Goal: Task Accomplishment & Management: Manage account settings

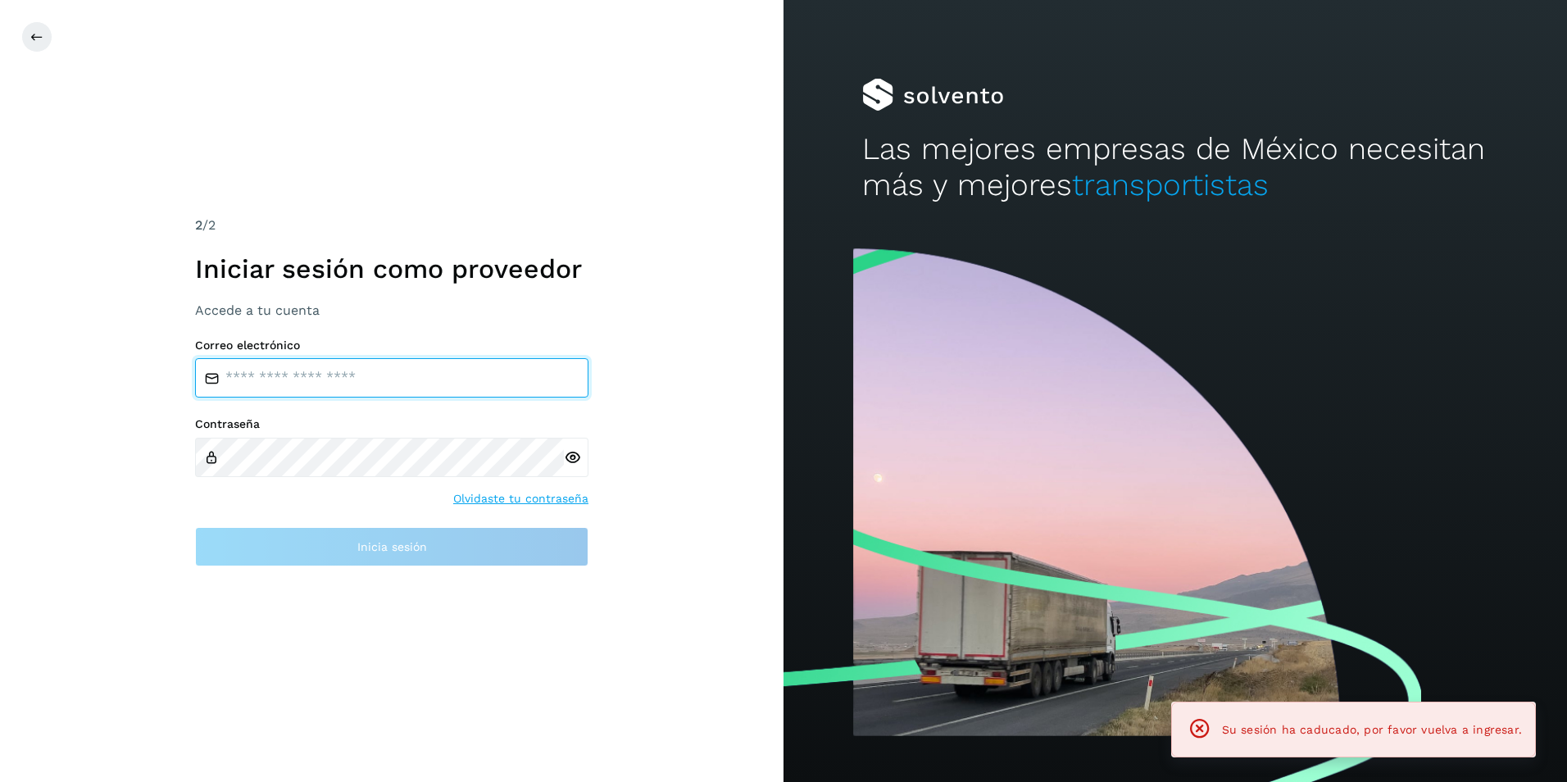
type input "**********"
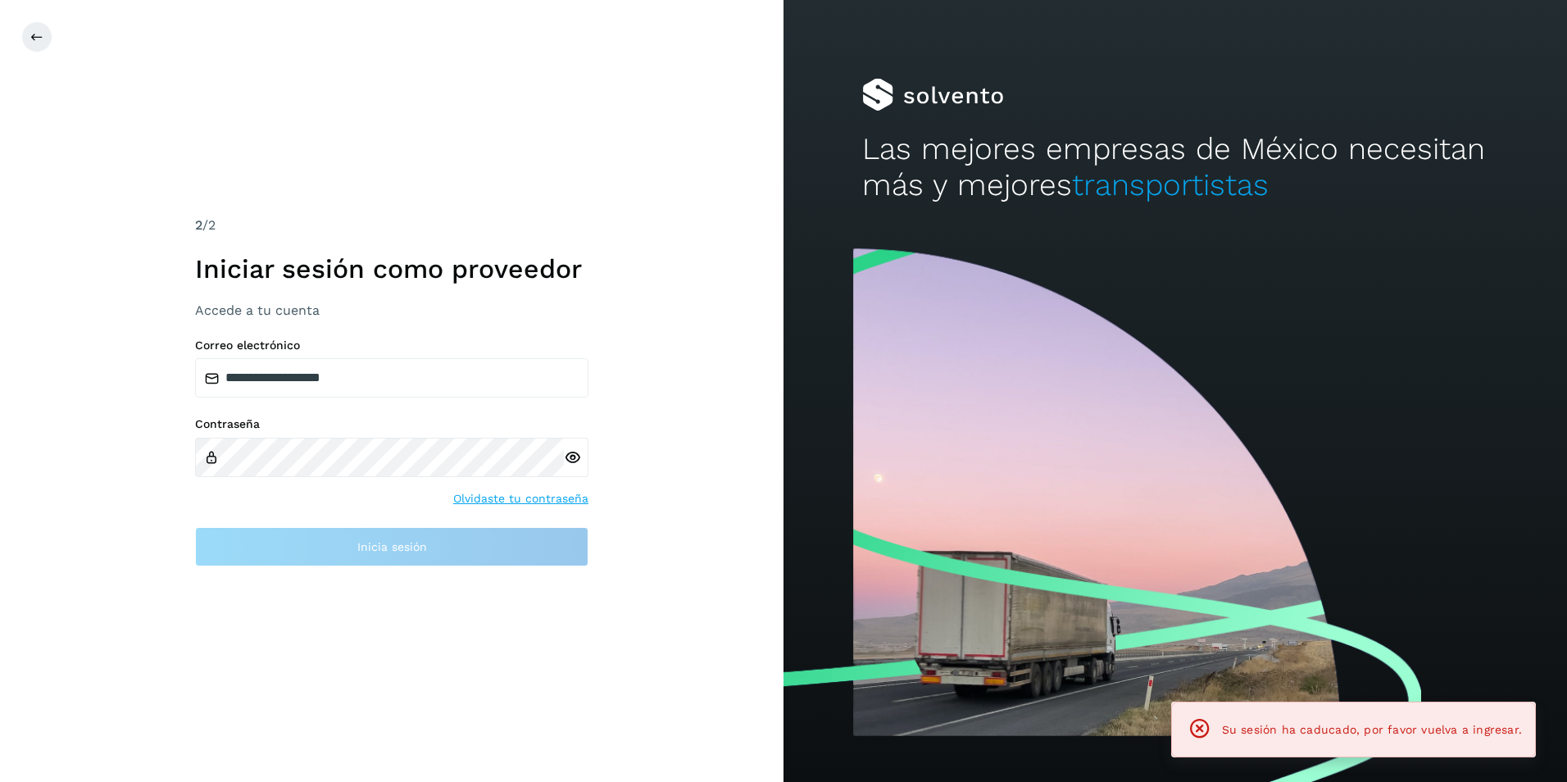
click at [688, 457] on div "**********" at bounding box center [392, 391] width 784 height 782
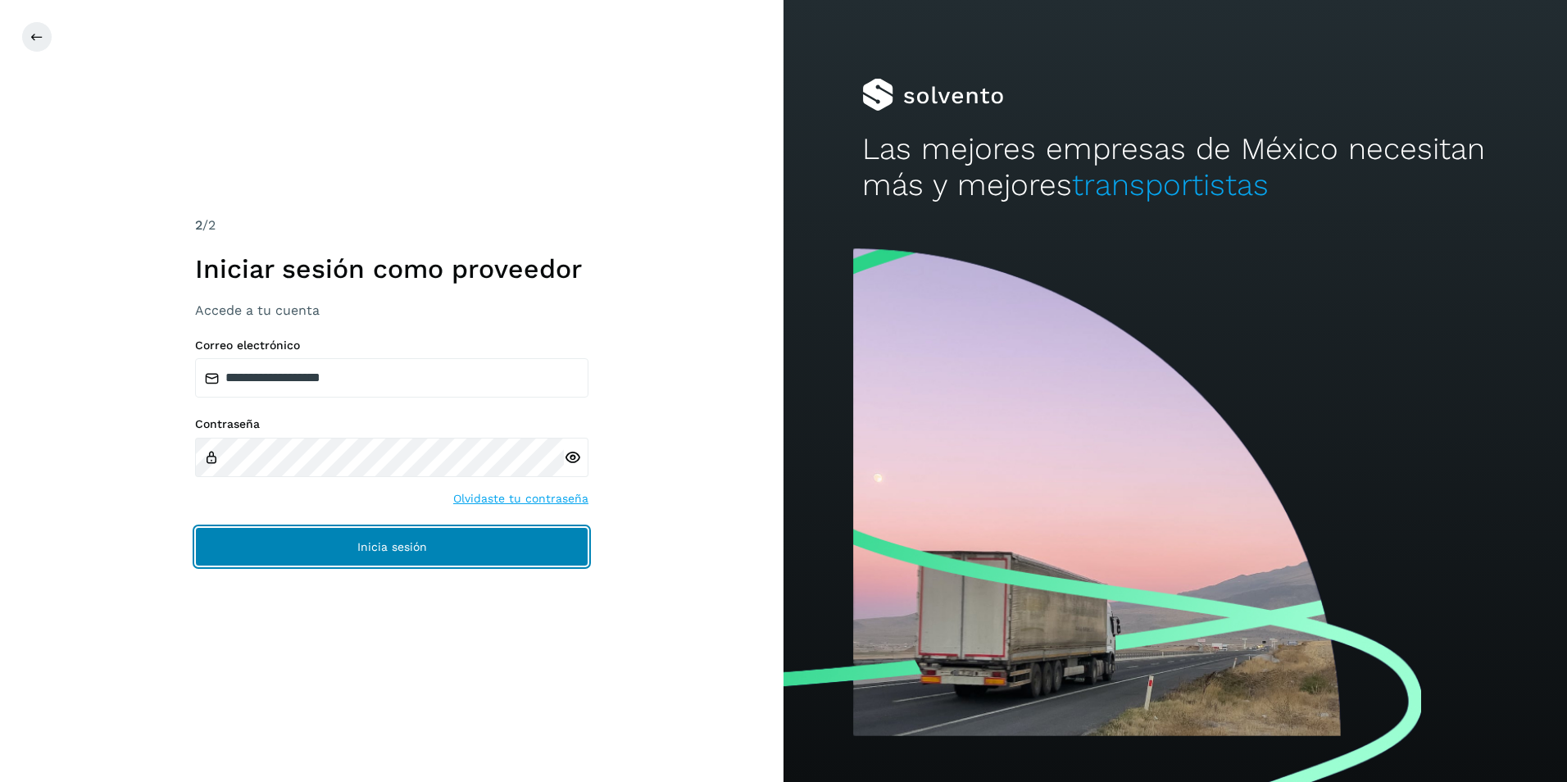
click at [382, 552] on span "Inicia sesión" at bounding box center [392, 546] width 70 height 11
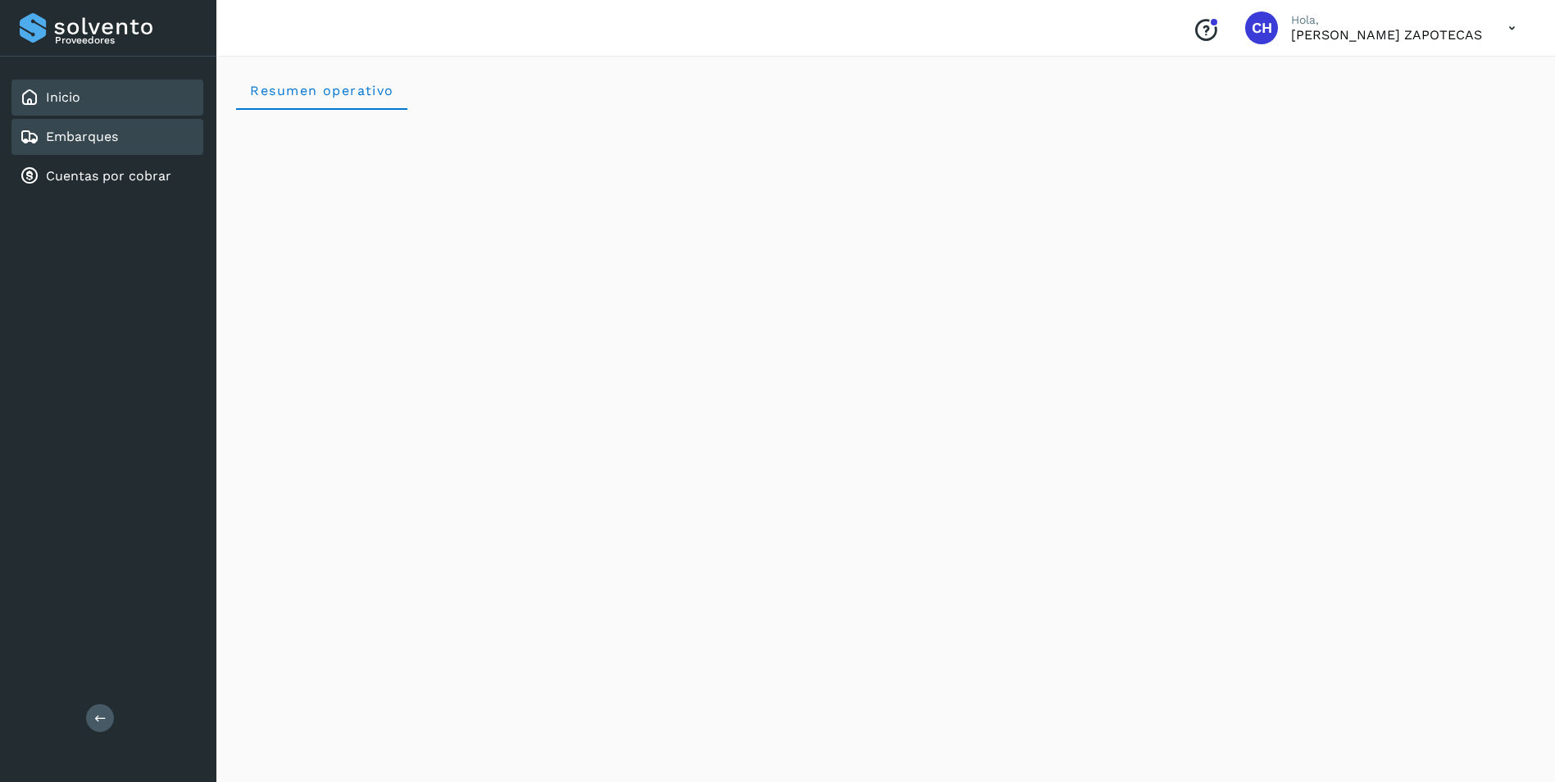
click at [100, 142] on link "Embarques" at bounding box center [82, 137] width 72 height 16
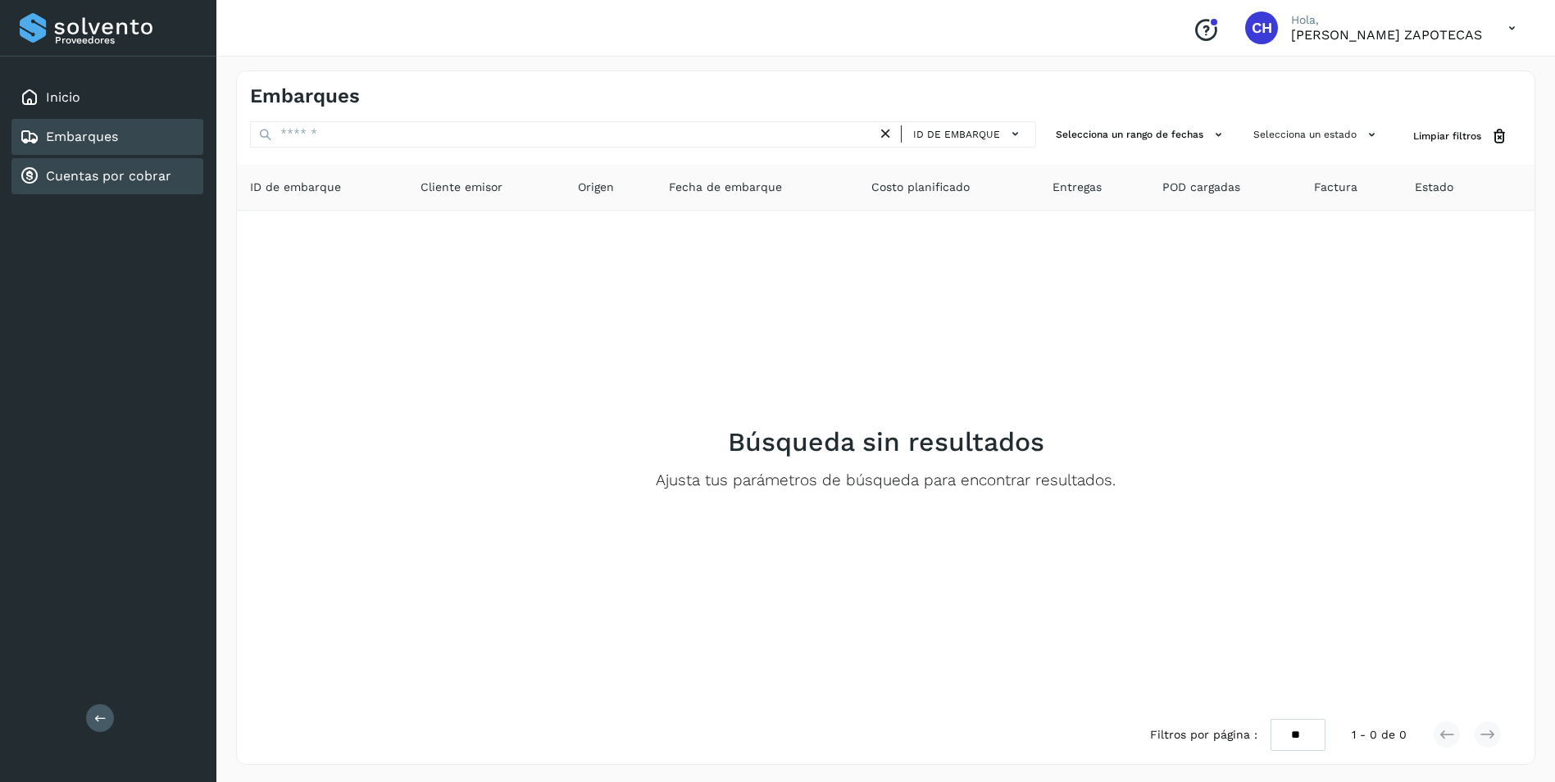
click at [139, 175] on link "Cuentas por cobrar" at bounding box center [108, 176] width 125 height 16
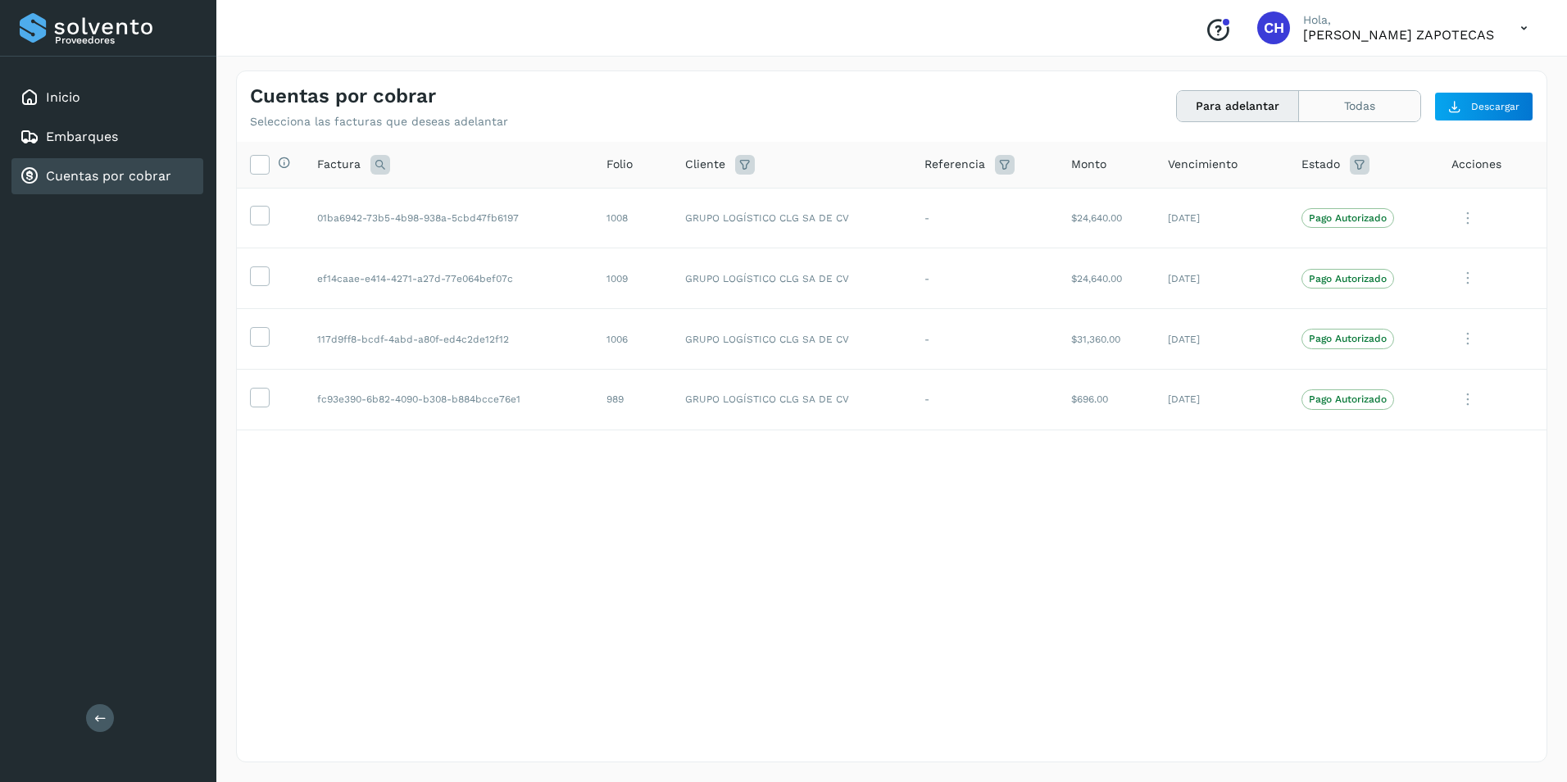
click at [1377, 111] on button "Todas" at bounding box center [1359, 106] width 121 height 30
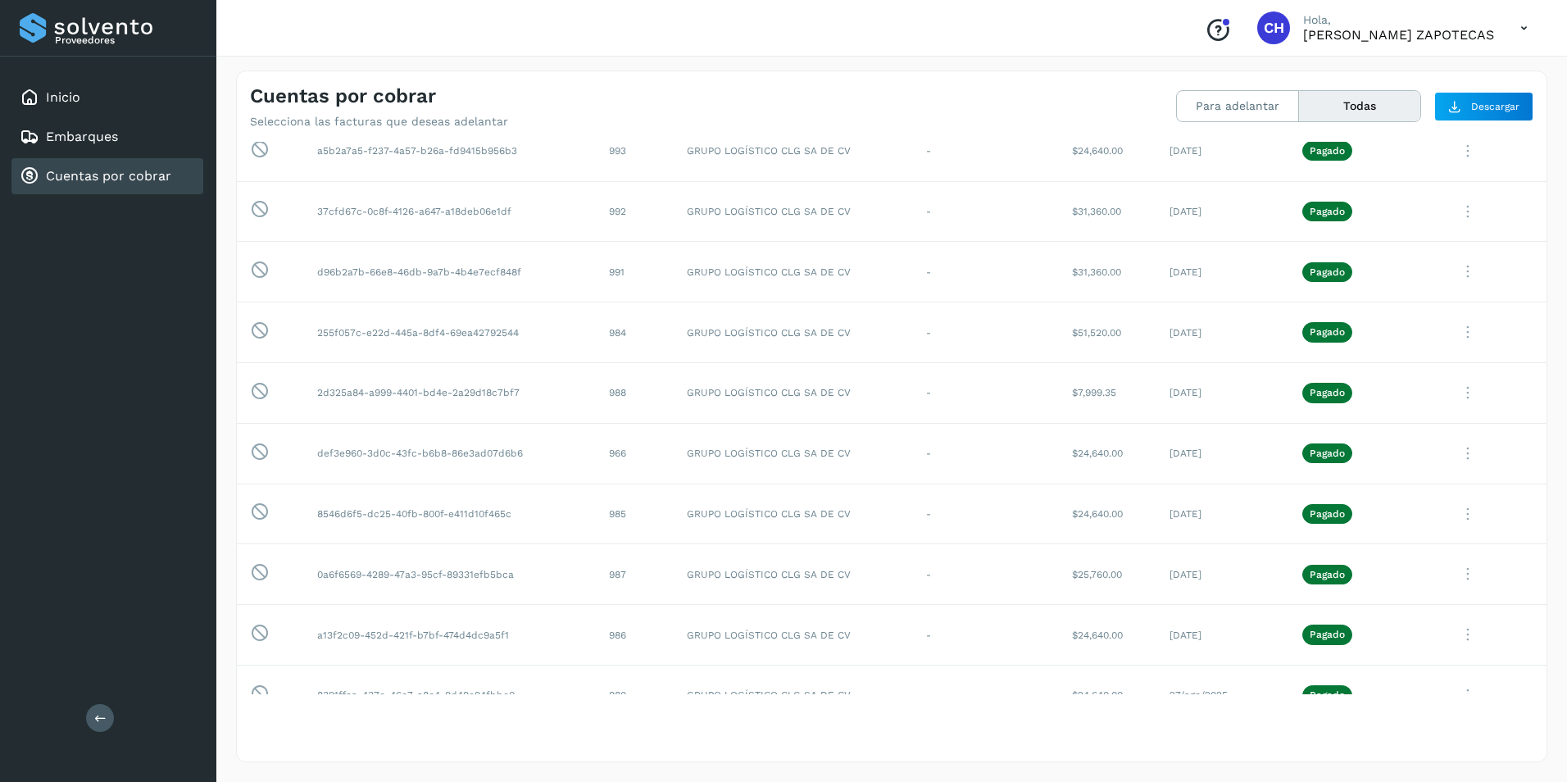
scroll to position [656, 0]
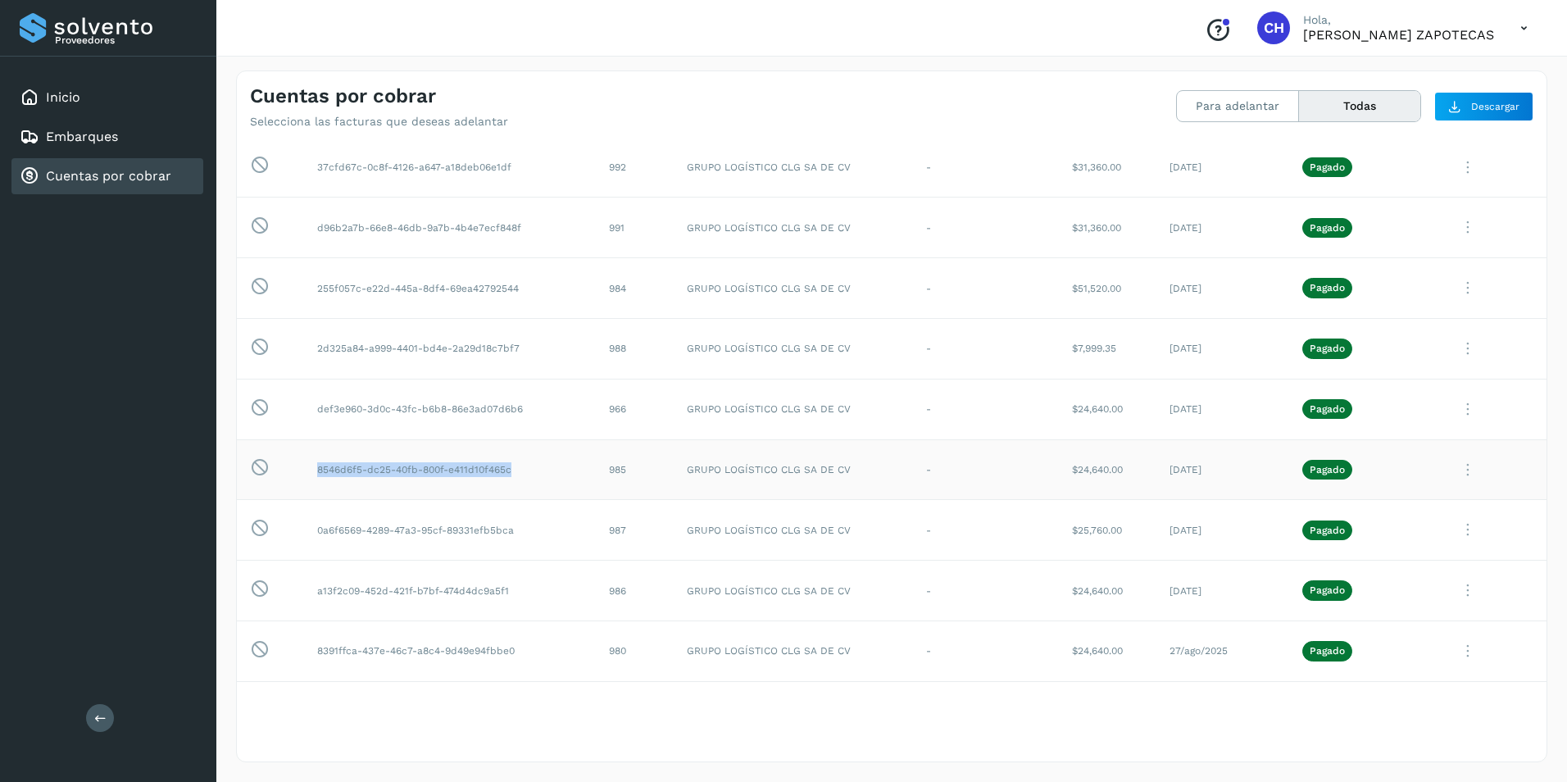
drag, startPoint x: 310, startPoint y: 470, endPoint x: 520, endPoint y: 468, distance: 209.8
click at [520, 468] on td "8546d6f5-dc25-40fb-800f-e411d10f465c" at bounding box center [450, 469] width 292 height 61
copy td "8546d6f5-dc25-40fb-800f-e411d10f465c"
click at [1552, 625] on div "Cuentas por cobrar Selecciona las facturas que deseas adelantar Para adelantar …" at bounding box center [891, 416] width 1351 height 731
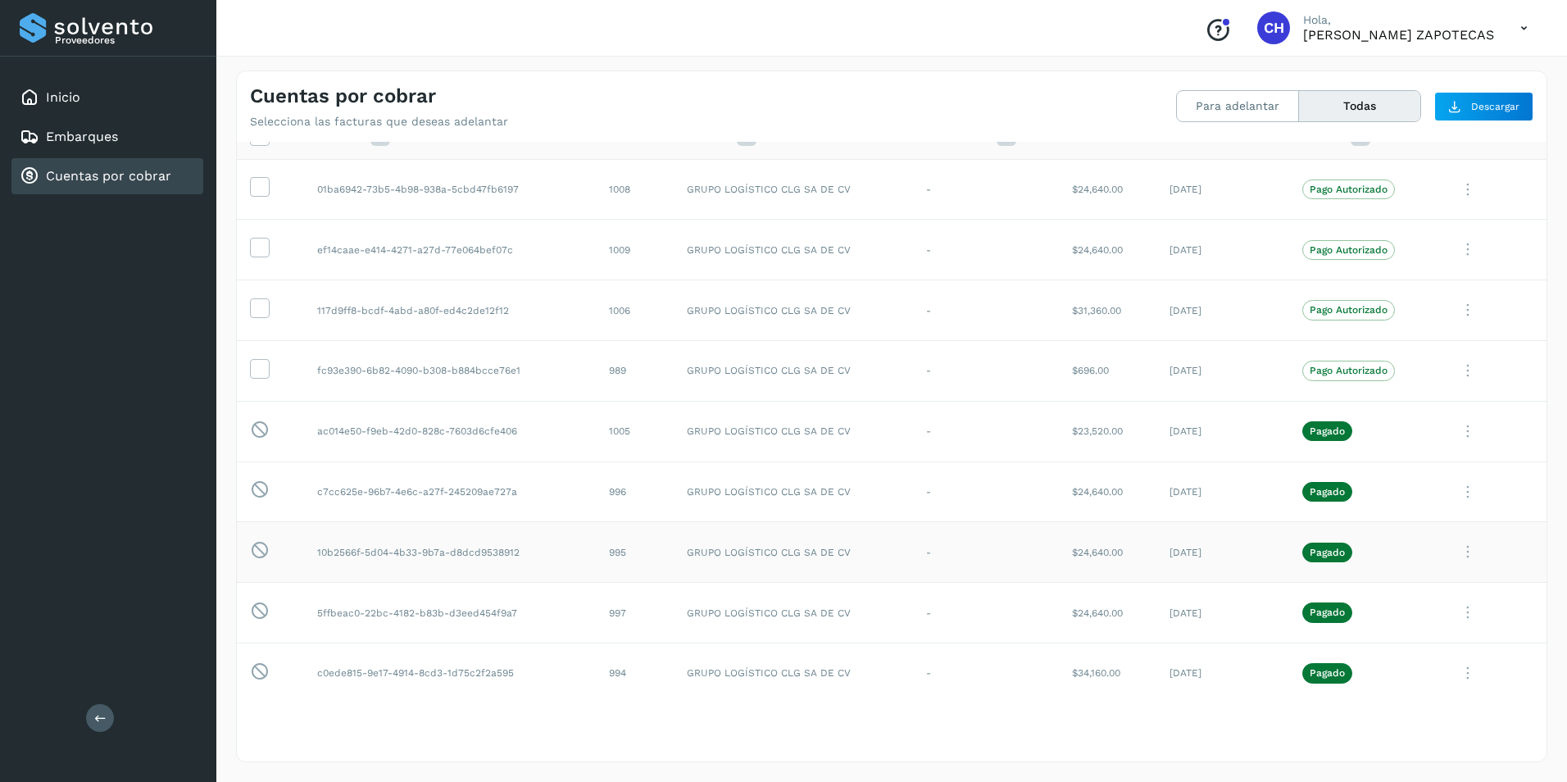
scroll to position [0, 0]
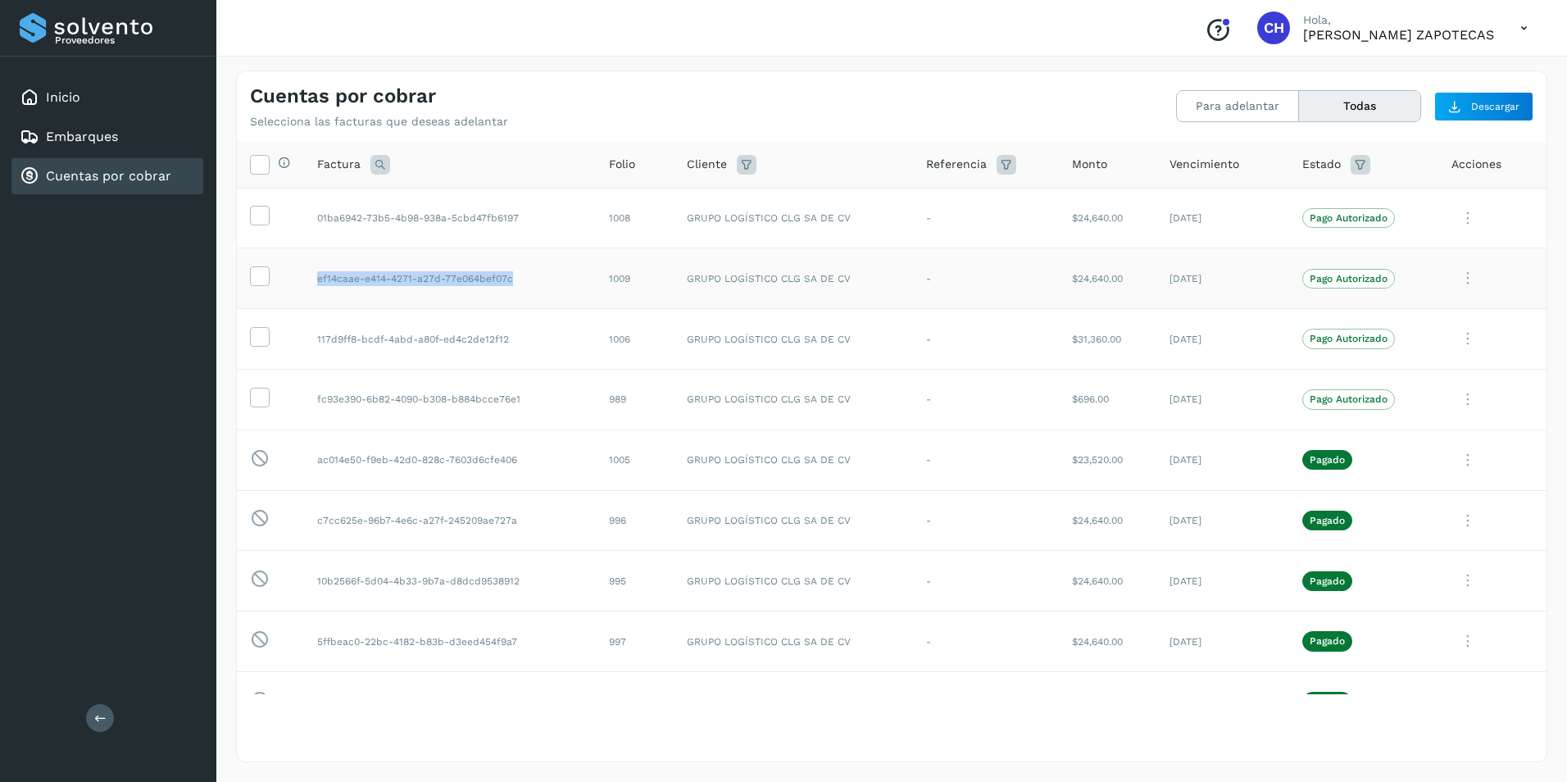
drag, startPoint x: 316, startPoint y: 279, endPoint x: 518, endPoint y: 285, distance: 202.5
click at [518, 285] on td "ef14caae-e414-4271-a27d-77e064bef07c" at bounding box center [450, 278] width 292 height 61
click at [257, 220] on icon at bounding box center [259, 214] width 17 height 17
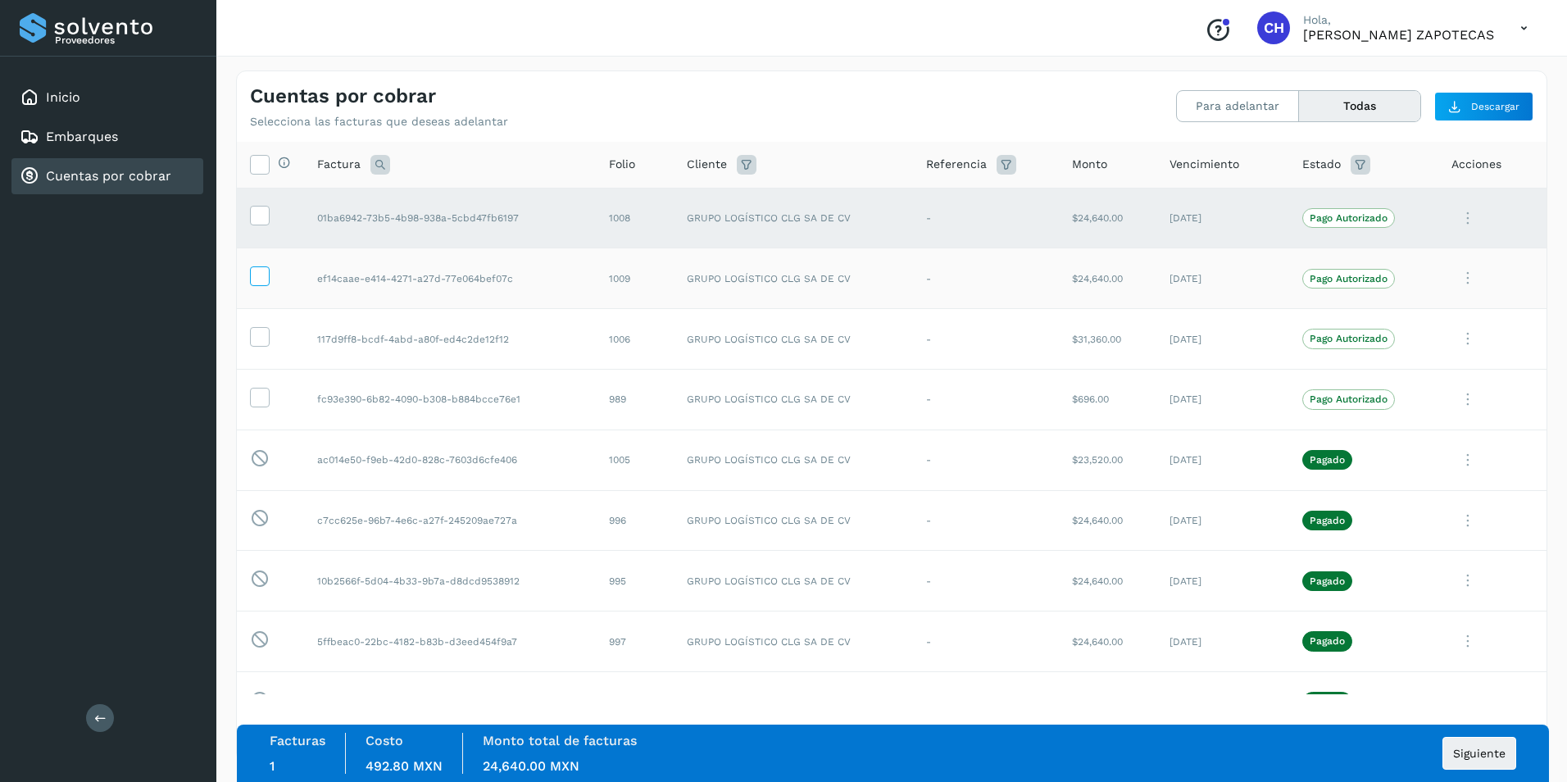
click at [257, 273] on icon at bounding box center [259, 274] width 17 height 17
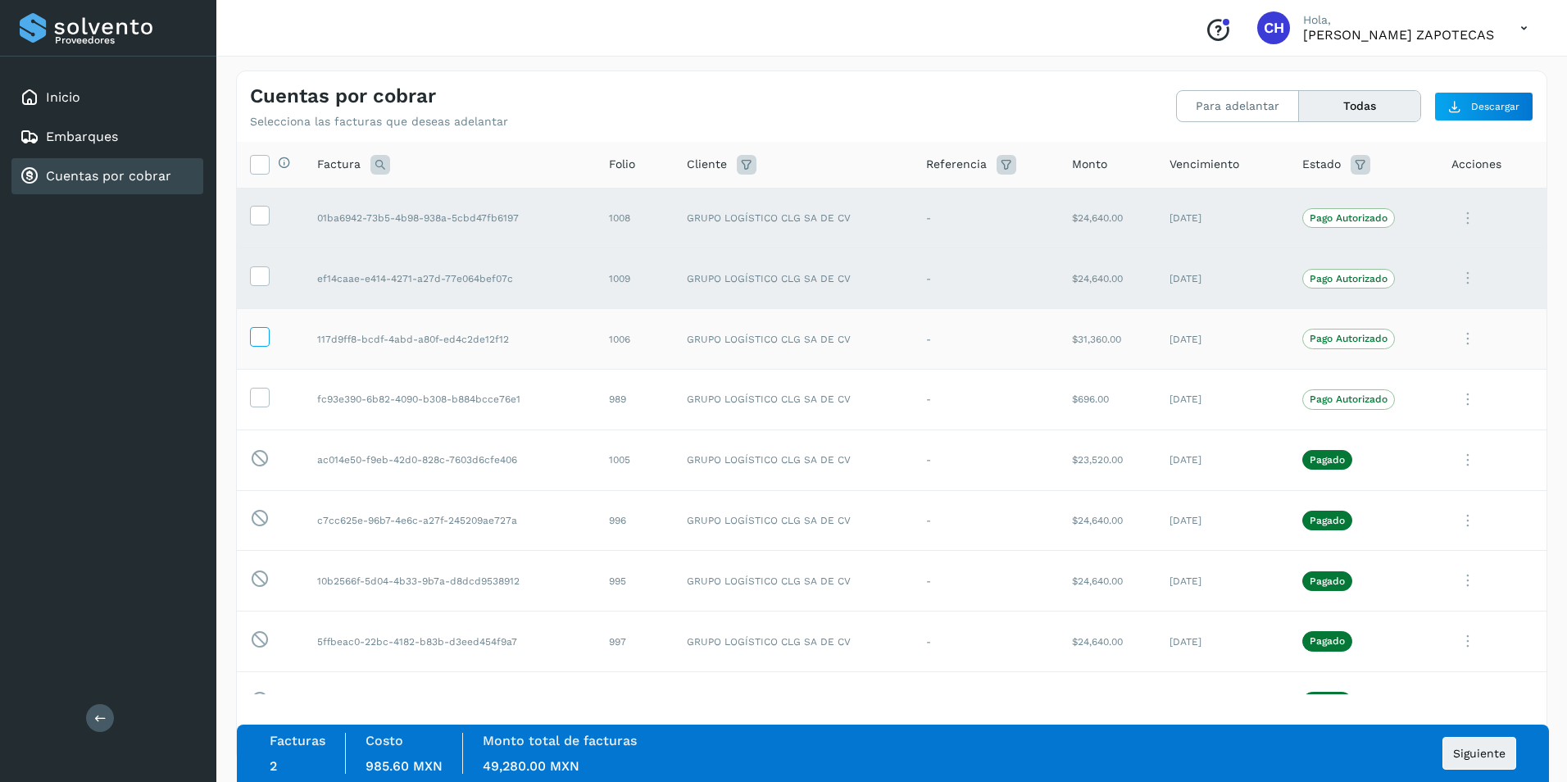
click at [257, 333] on icon at bounding box center [259, 335] width 17 height 17
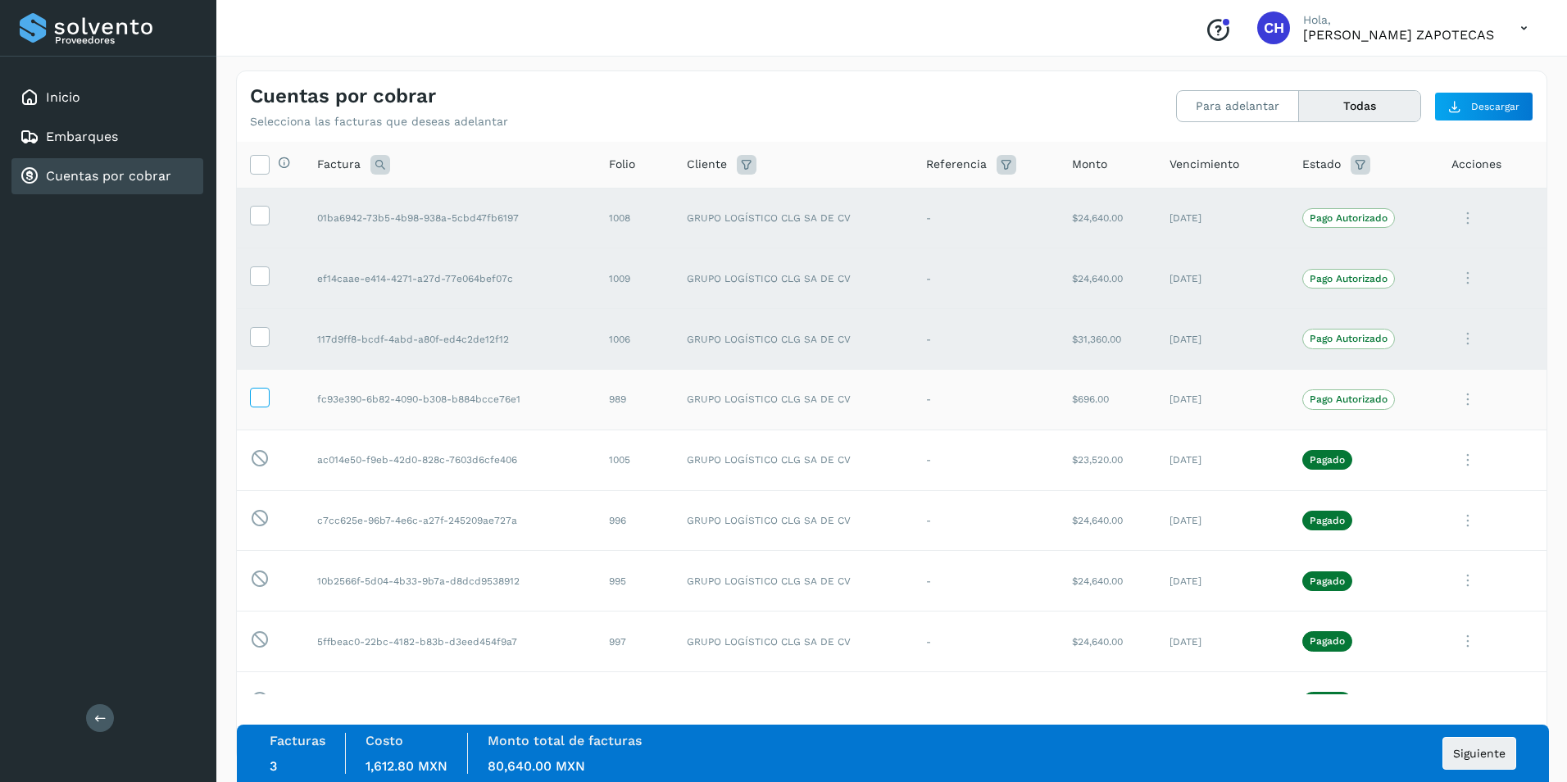
click at [266, 388] on icon at bounding box center [259, 396] width 17 height 17
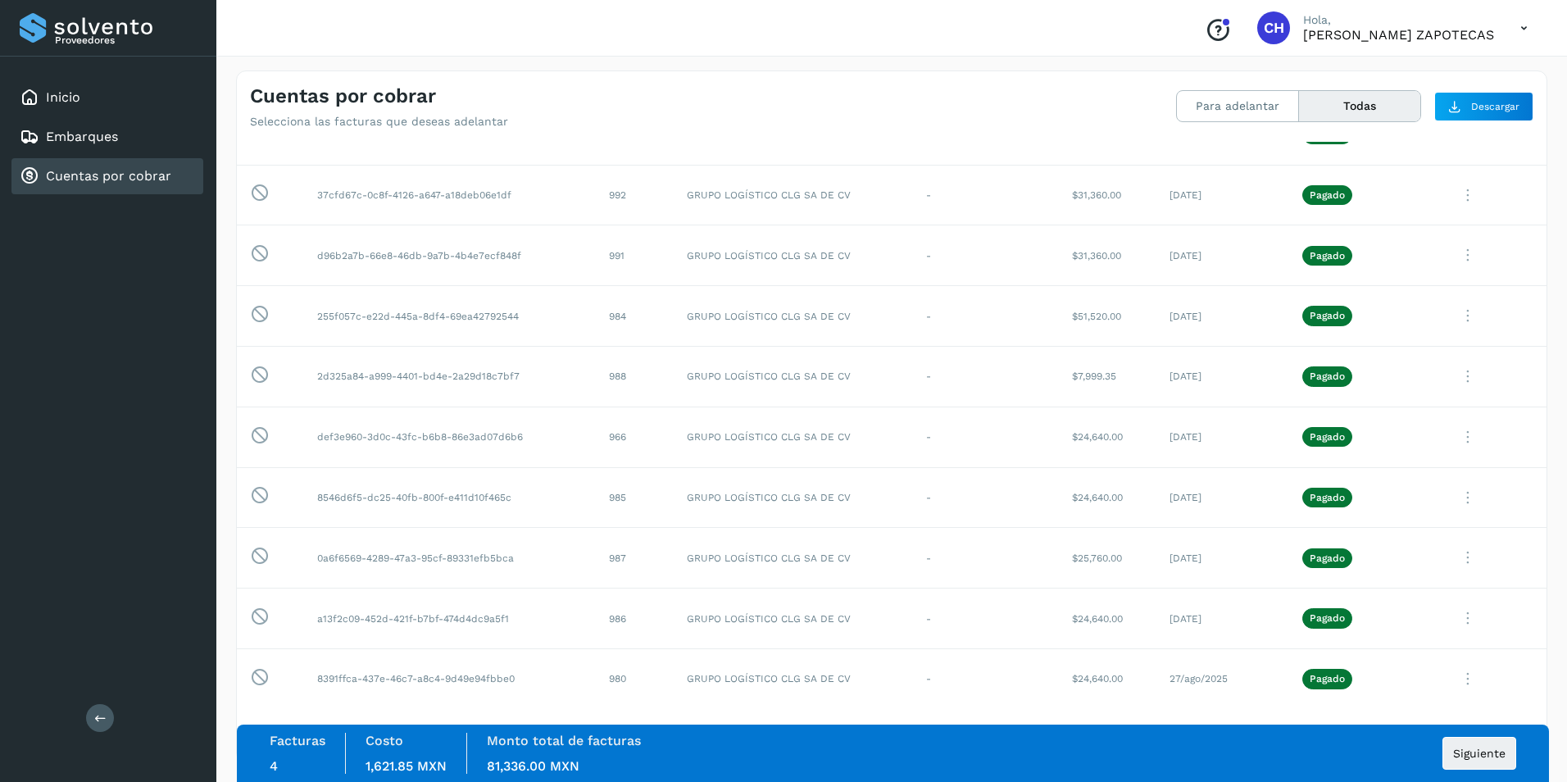
scroll to position [579, 0]
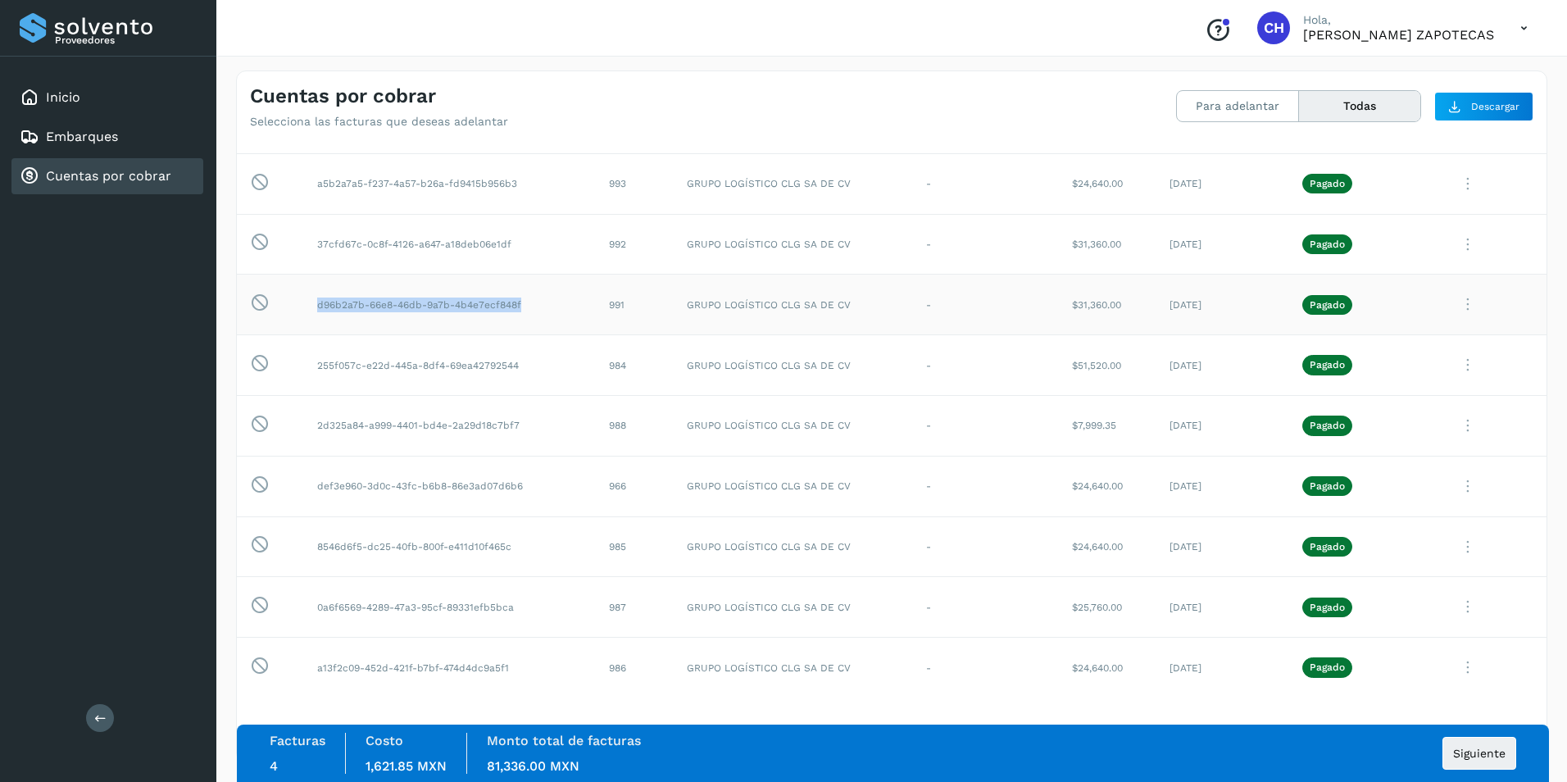
drag, startPoint x: 316, startPoint y: 309, endPoint x: 534, endPoint y: 303, distance: 218.1
click at [534, 303] on td "d96b2a7b-66e8-46db-9a7b-4b4e7ecf848f" at bounding box center [450, 305] width 292 height 61
copy td "d96b2a7b-66e8-46db-9a7b-4b4e7ecf848f"
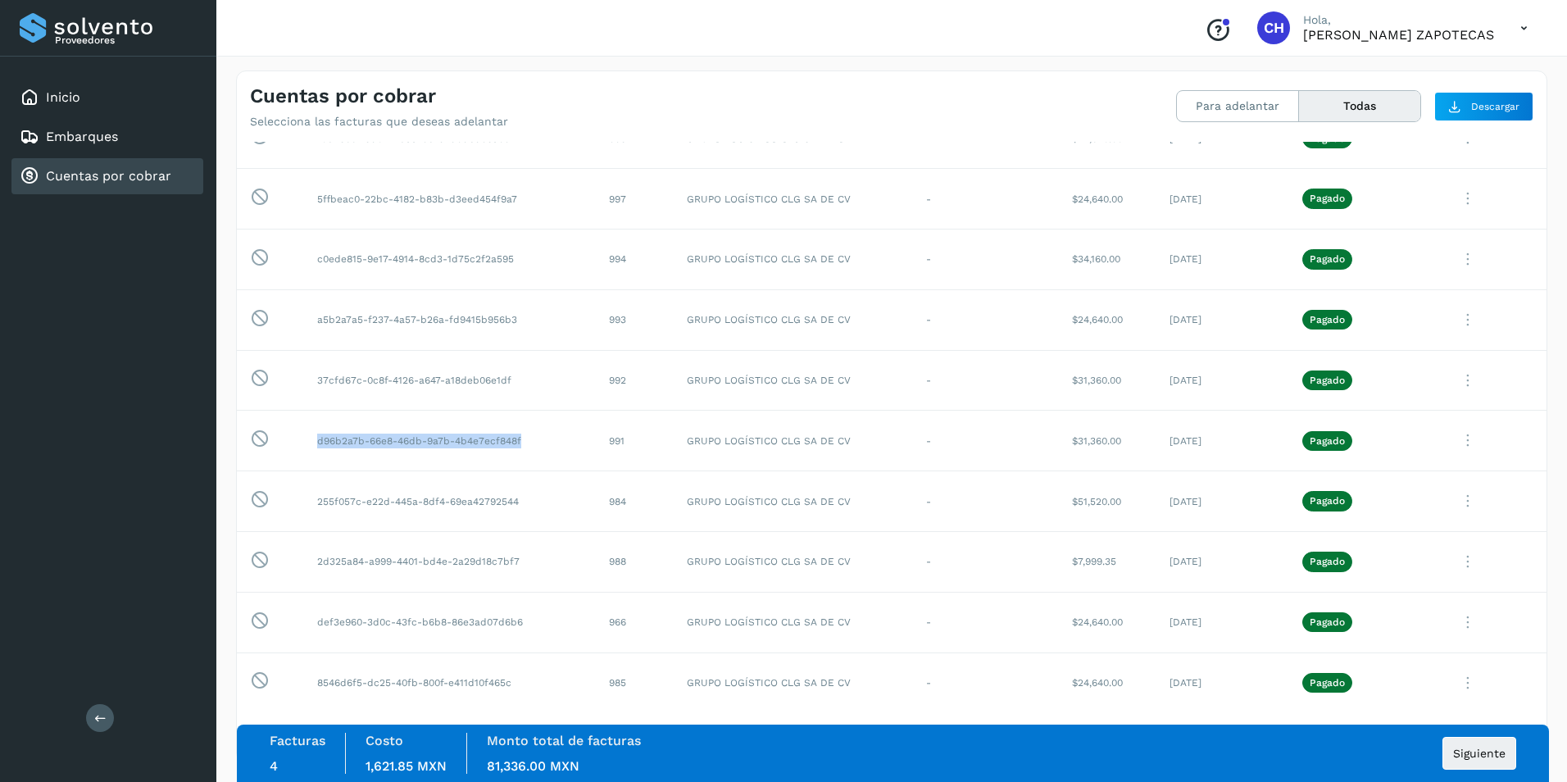
scroll to position [415, 0]
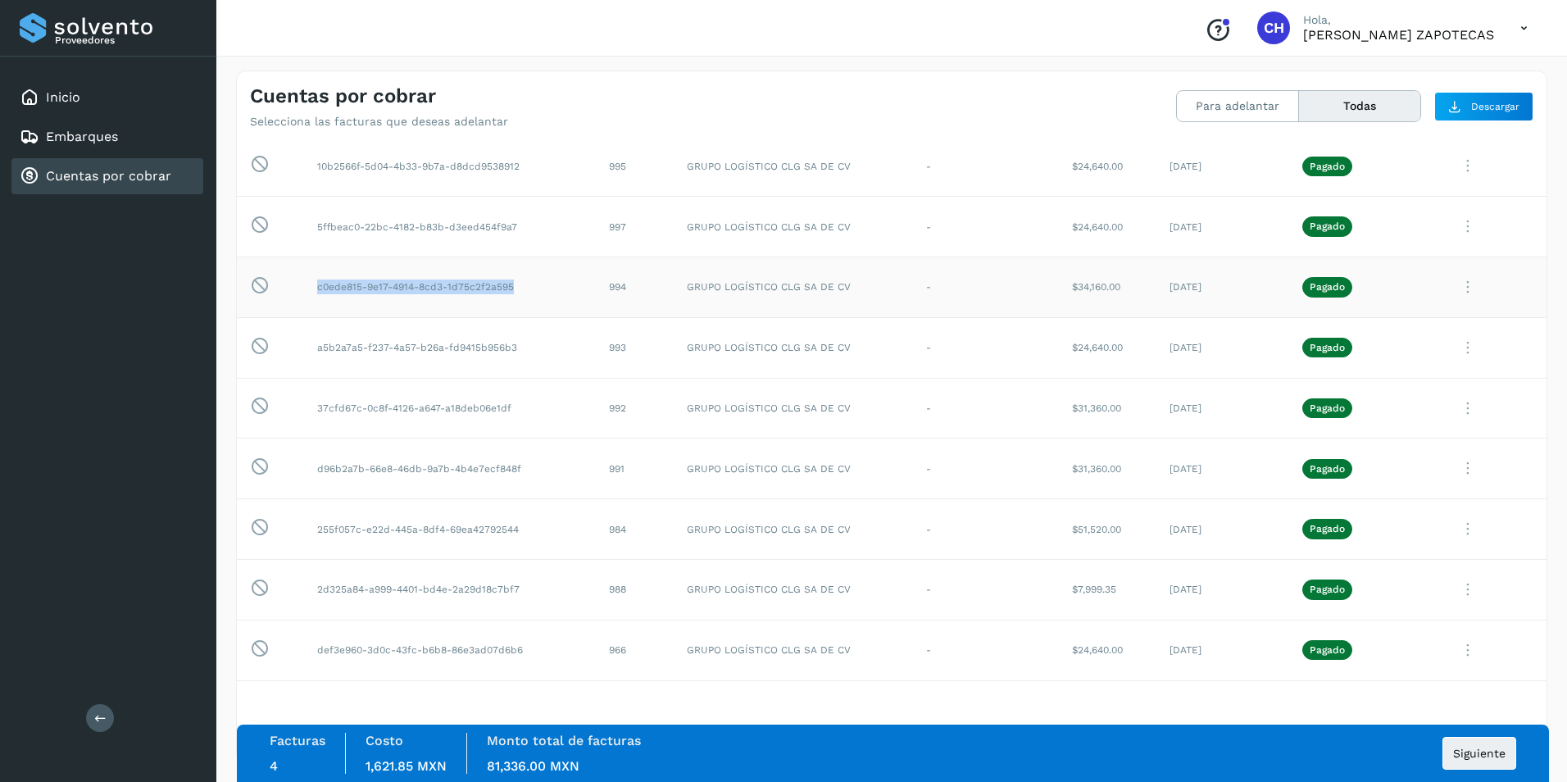
drag, startPoint x: 311, startPoint y: 286, endPoint x: 542, endPoint y: 286, distance: 230.3
click at [542, 286] on td "c0ede815-9e17-4914-8cd3-1d75c2f2a595" at bounding box center [450, 287] width 292 height 61
copy td "c0ede815-9e17-4914-8cd3-1d75c2f2a595"
click at [316, 224] on td "5ffbeac0-22bc-4182-b83b-d3eed454f9a7" at bounding box center [450, 227] width 292 height 61
click at [313, 225] on td "5ffbeac0-22bc-4182-b83b-d3eed454f9a7" at bounding box center [450, 227] width 292 height 61
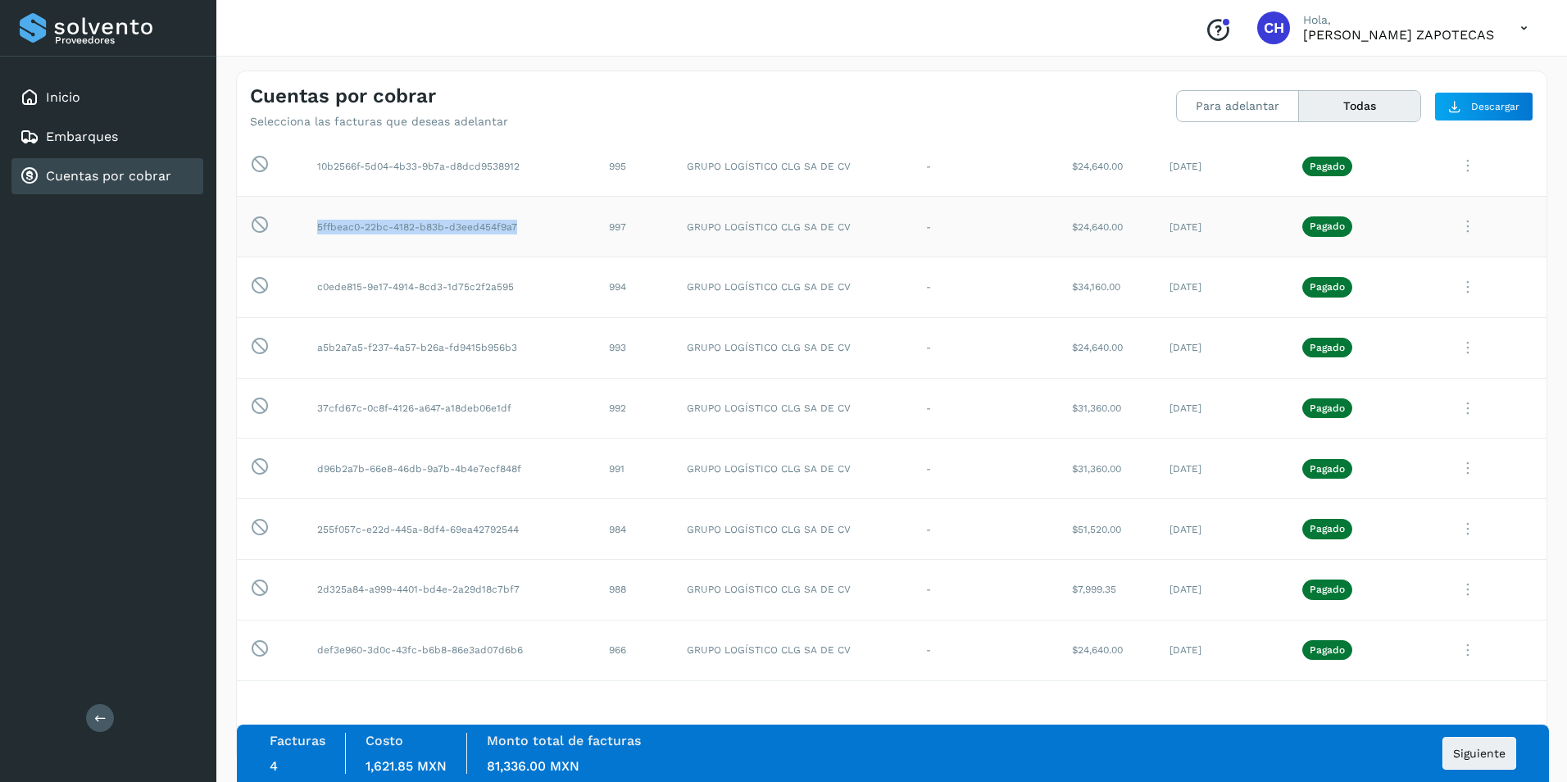
drag, startPoint x: 316, startPoint y: 225, endPoint x: 528, endPoint y: 245, distance: 213.2
click at [528, 245] on td "5ffbeac0-22bc-4182-b83b-d3eed454f9a7" at bounding box center [450, 227] width 292 height 61
copy td "5ffbeac0-22bc-4182-b83b-d3eed454f9a7"
drag, startPoint x: 312, startPoint y: 168, endPoint x: 552, endPoint y: 165, distance: 239.4
click at [552, 165] on td "10b2566f-5d04-4b33-9b7a-d8dcd9538912" at bounding box center [450, 166] width 292 height 61
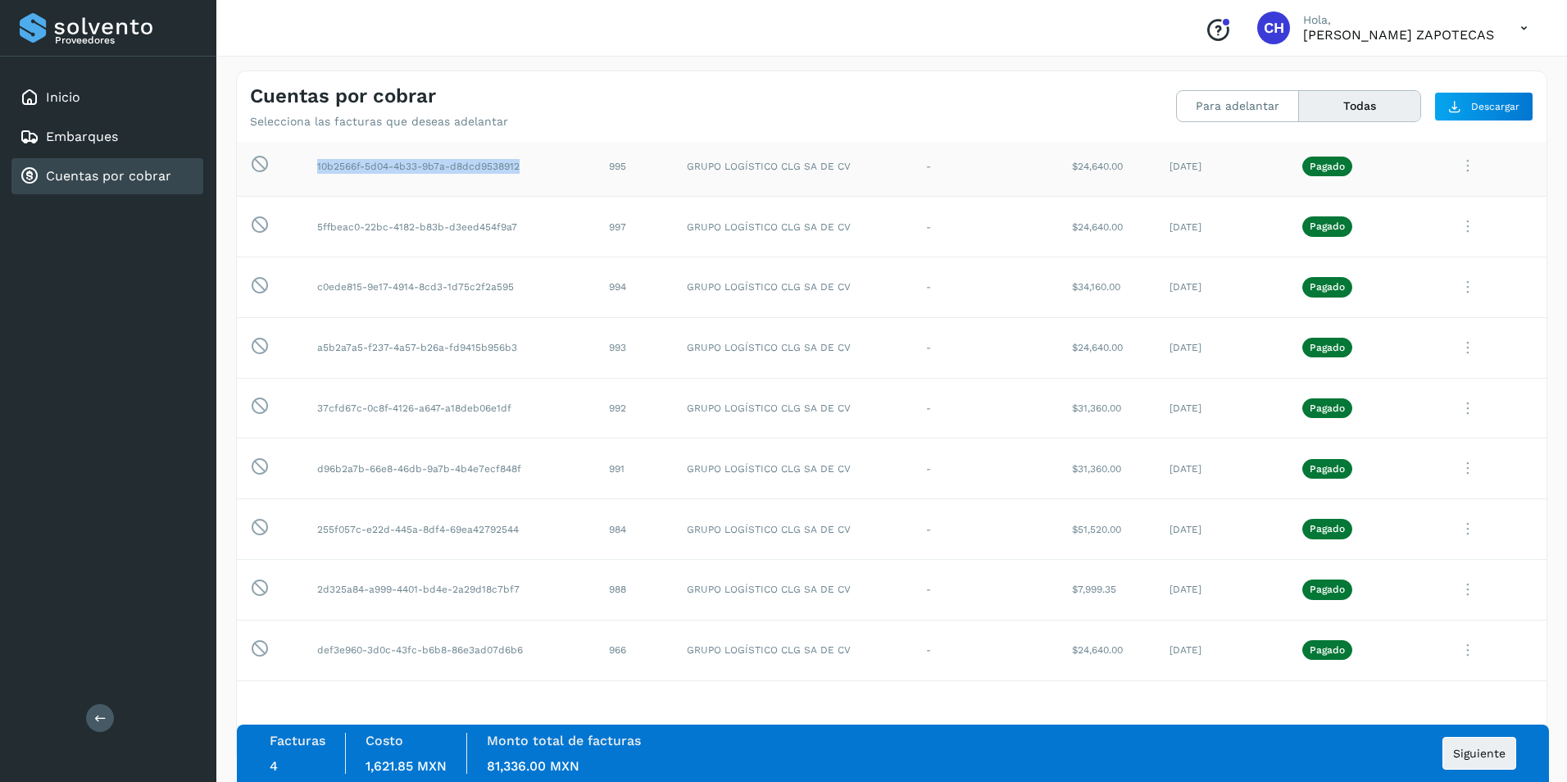
copy td "10b2566f-5d04-4b33-9b7a-d8dcd9538912"
